Goal: Task Accomplishment & Management: Use online tool/utility

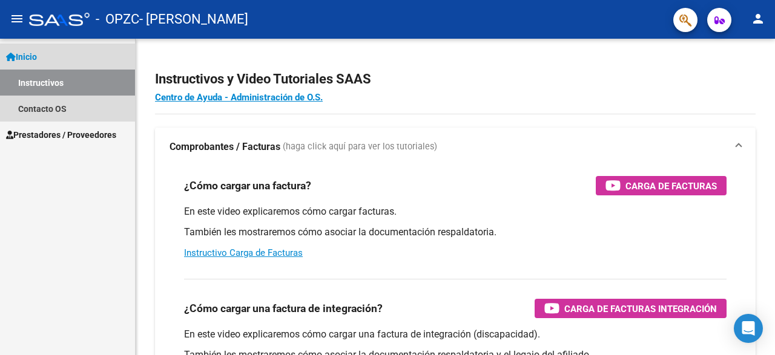
click at [37, 54] on span "Inicio" at bounding box center [21, 56] width 31 height 13
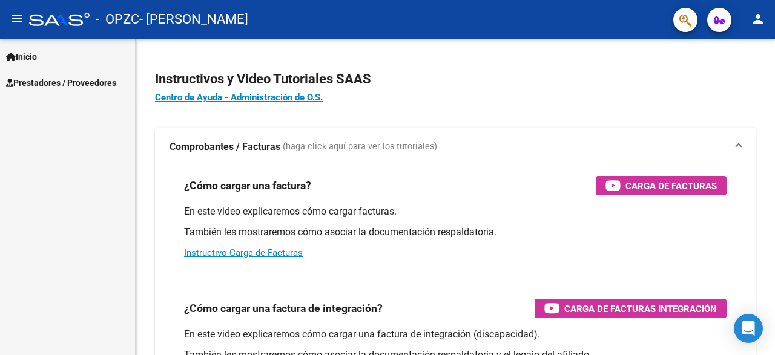
click at [81, 82] on span "Prestadores / Proveedores" at bounding box center [61, 82] width 110 height 13
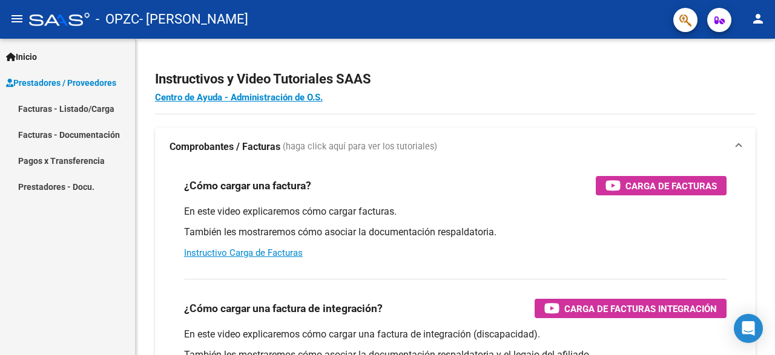
click at [99, 107] on link "Facturas - Listado/Carga" at bounding box center [67, 109] width 135 height 26
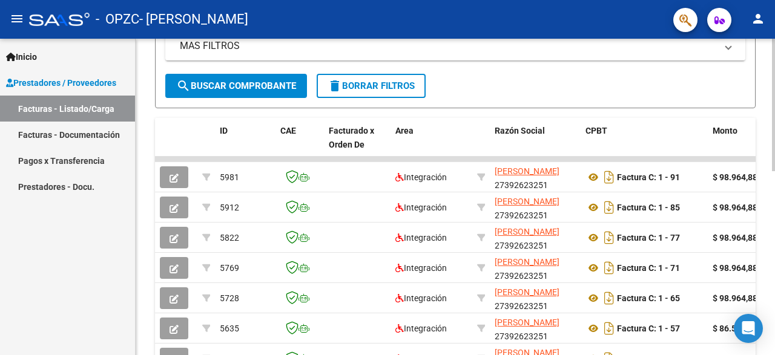
scroll to position [263, 0]
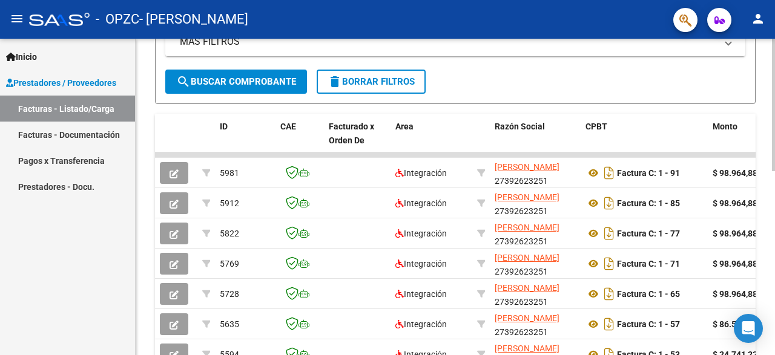
click at [775, 145] on div at bounding box center [773, 197] width 3 height 317
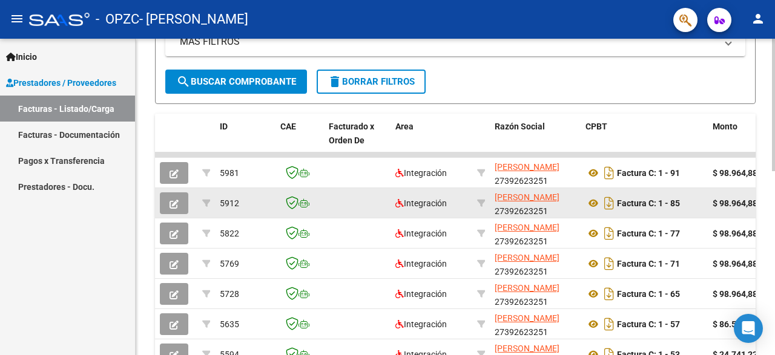
click at [693, 203] on div "Factura C: 1 - 85" at bounding box center [644, 203] width 117 height 19
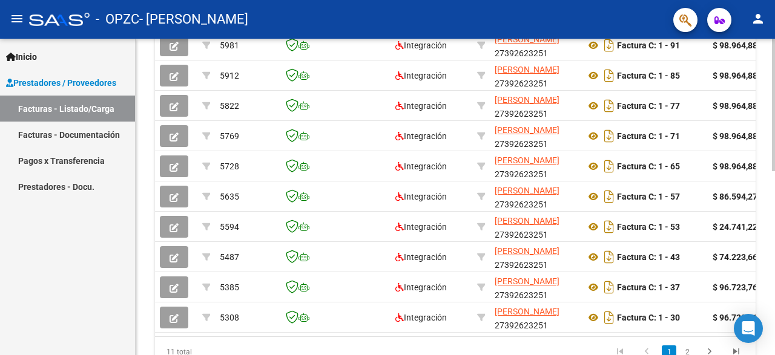
scroll to position [432, 0]
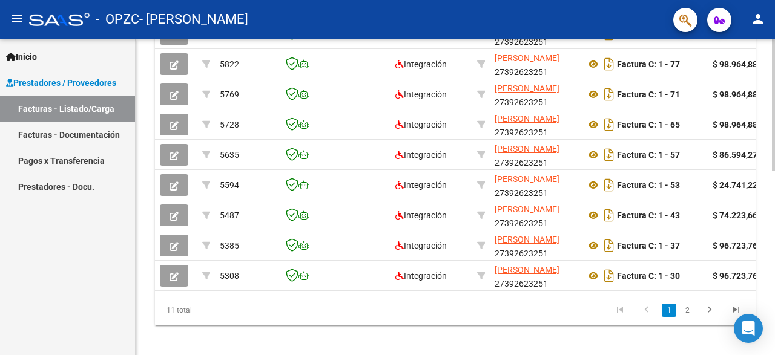
click at [775, 171] on div at bounding box center [773, 105] width 3 height 133
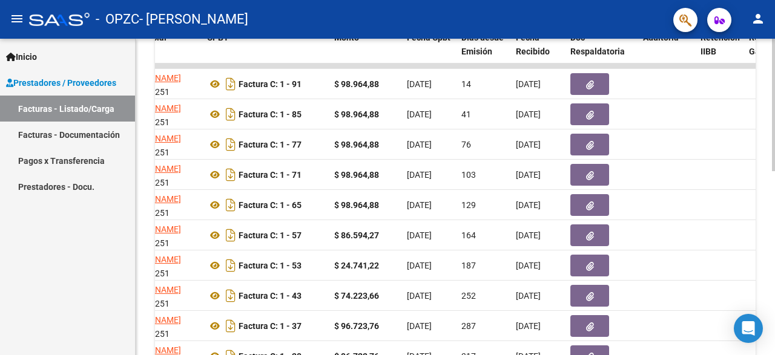
scroll to position [331, 0]
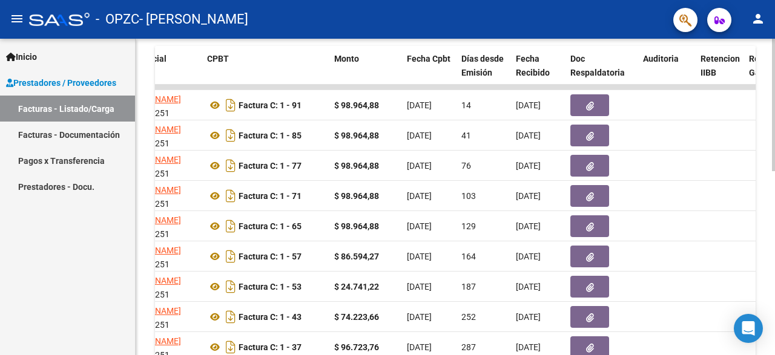
click at [775, 171] on div at bounding box center [773, 105] width 3 height 133
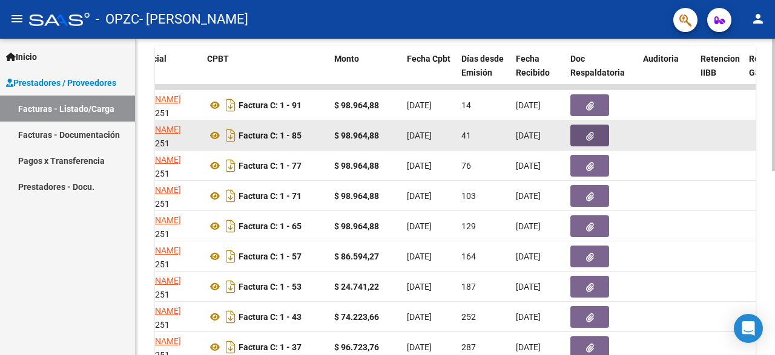
click at [602, 136] on button "button" at bounding box center [589, 136] width 39 height 22
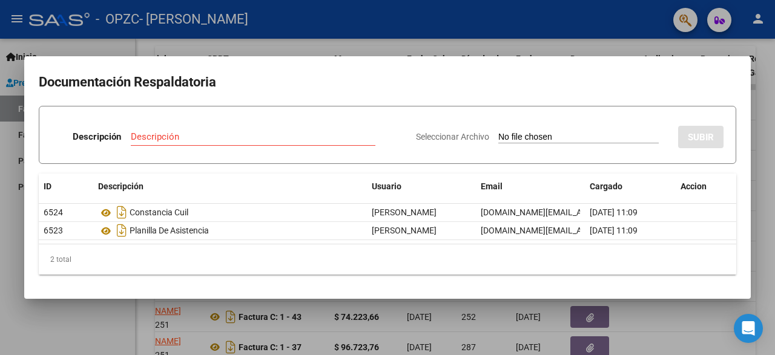
drag, startPoint x: 746, startPoint y: 205, endPoint x: 746, endPoint y: 219, distance: 13.3
click at [746, 219] on mat-dialog-content "Documentación Respaldatoria Descripción Descripción Seleccionar Archivo SUBIR I…" at bounding box center [387, 178] width 727 height 214
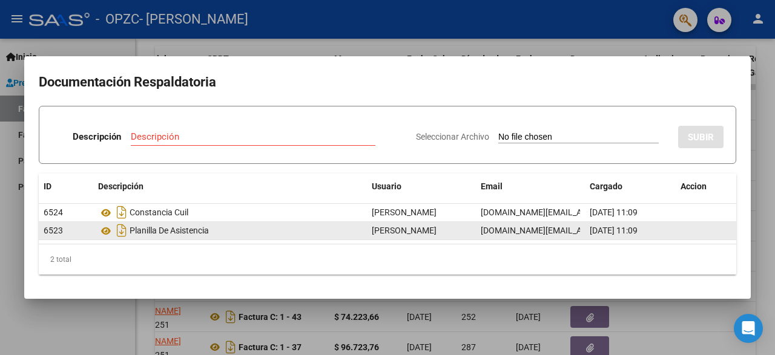
click at [168, 231] on div "Planilla De Asistencia" at bounding box center [230, 230] width 264 height 19
click at [106, 227] on icon at bounding box center [106, 231] width 16 height 15
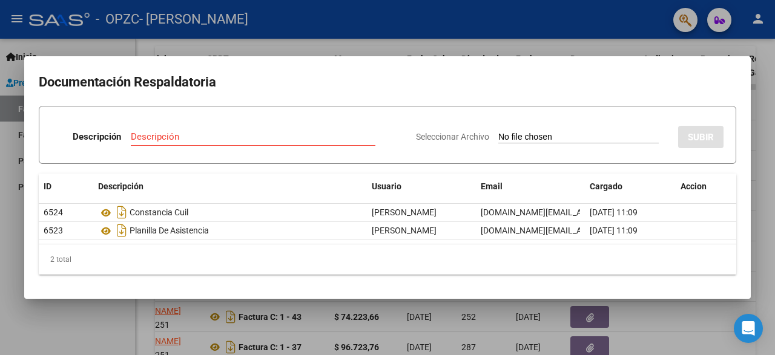
click at [540, 138] on input "Seleccionar Archivo" at bounding box center [578, 138] width 160 height 12
click at [623, 25] on div at bounding box center [387, 177] width 775 height 355
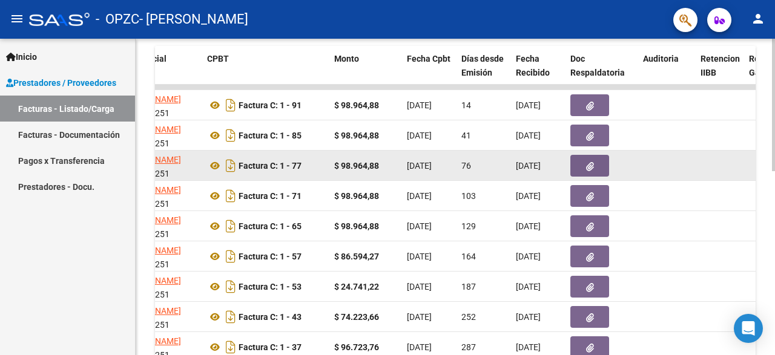
click at [594, 168] on button "button" at bounding box center [589, 166] width 39 height 22
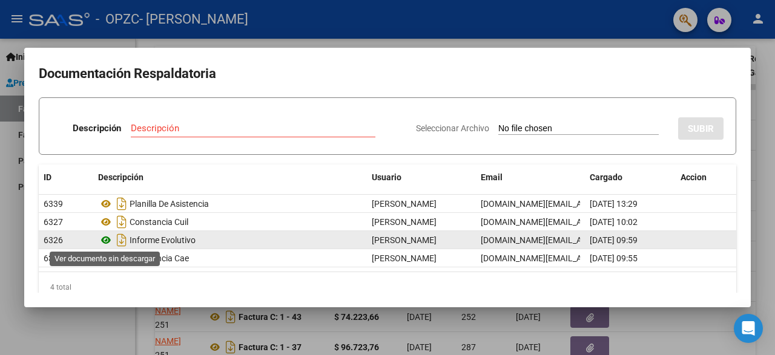
click at [110, 239] on icon at bounding box center [106, 240] width 16 height 15
